Goal: Task Accomplishment & Management: Use online tool/utility

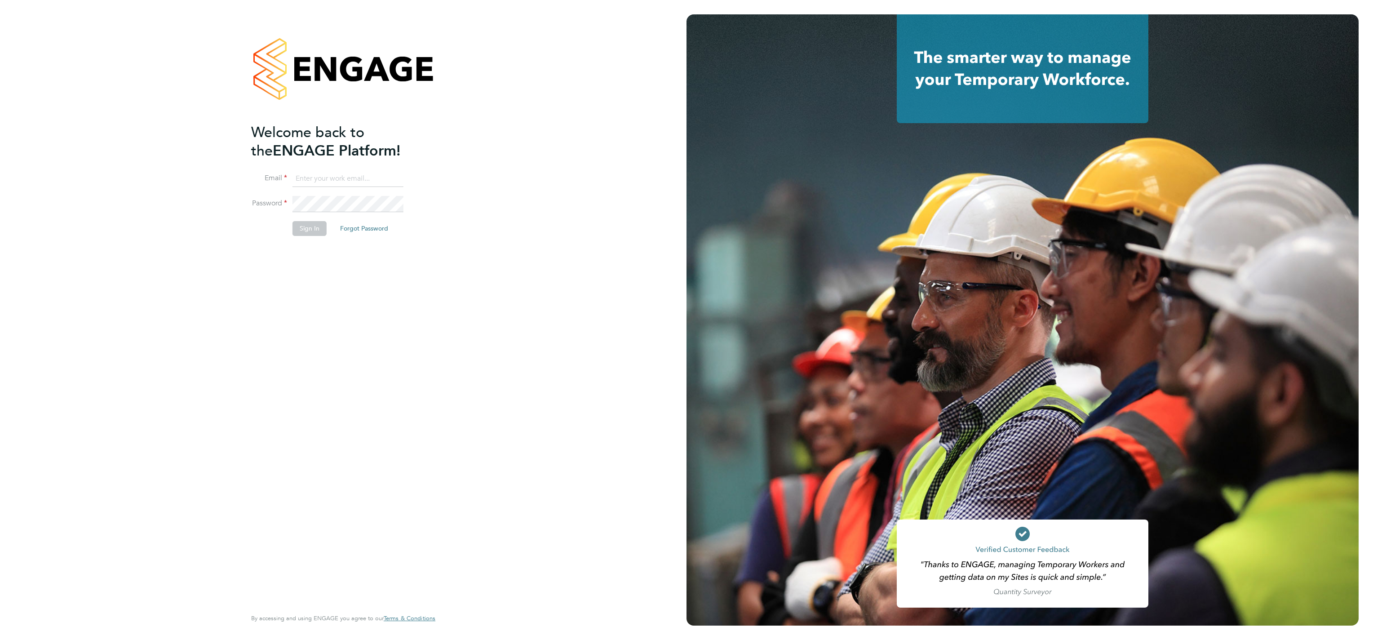
click at [345, 179] on input at bounding box center [347, 179] width 111 height 16
type input "[EMAIL_ADDRESS][DOMAIN_NAME]"
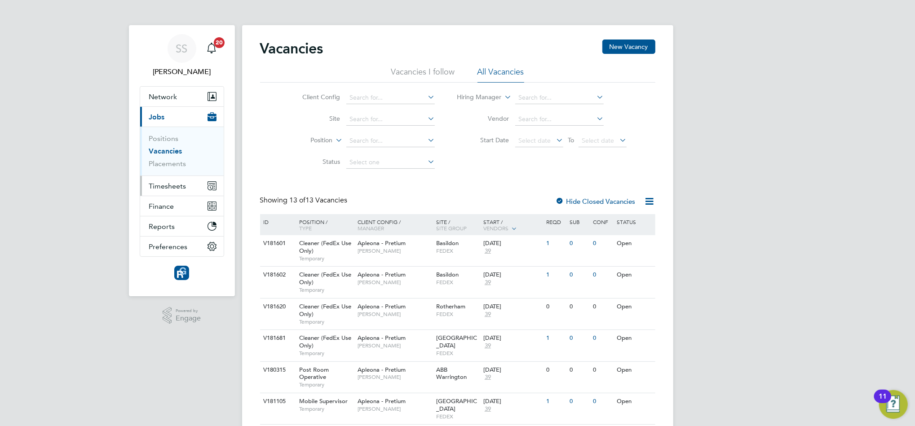
click at [163, 188] on span "Timesheets" at bounding box center [167, 186] width 37 height 9
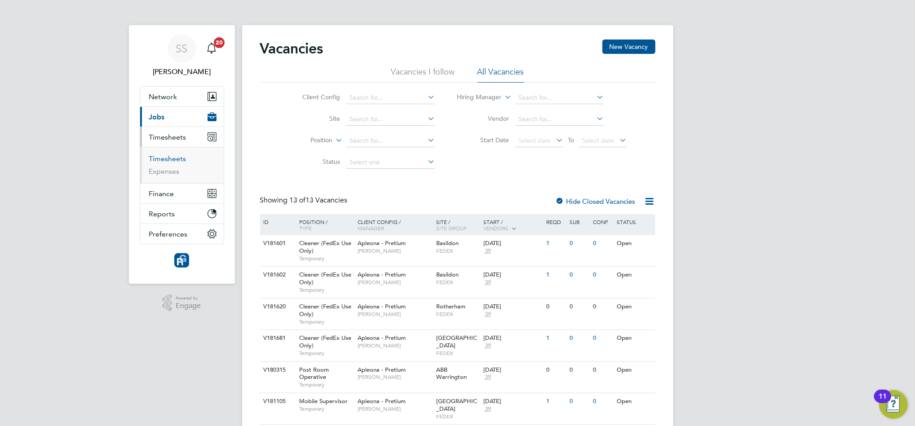
click at [169, 159] on link "Timesheets" at bounding box center [167, 159] width 37 height 9
